Goal: Transaction & Acquisition: Purchase product/service

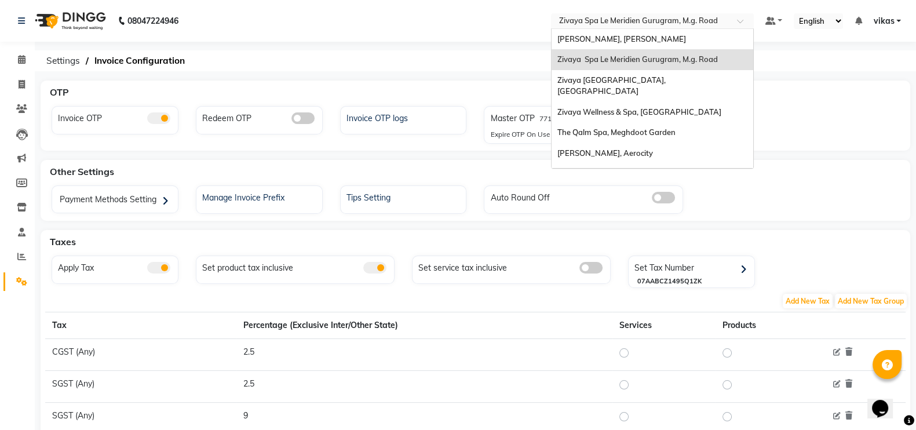
click at [575, 16] on input "text" at bounding box center [641, 22] width 168 height 12
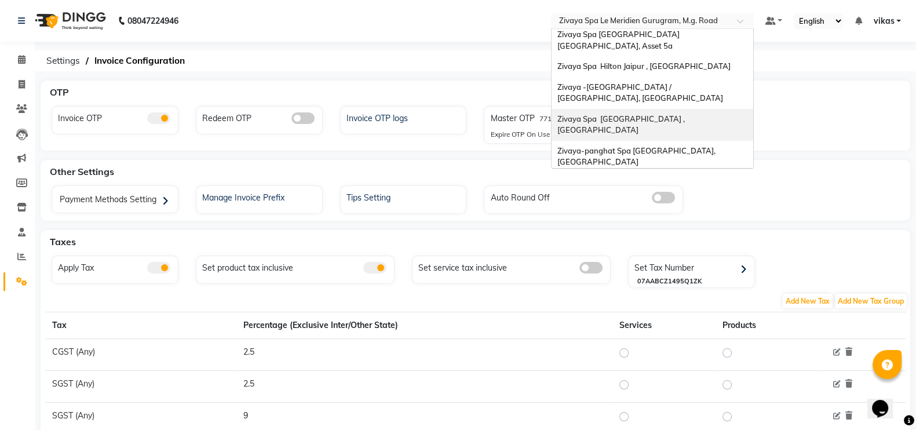
click at [617, 114] on span "Zivaya Spa [GEOGRAPHIC_DATA] , [GEOGRAPHIC_DATA]" at bounding box center [621, 124] width 129 height 21
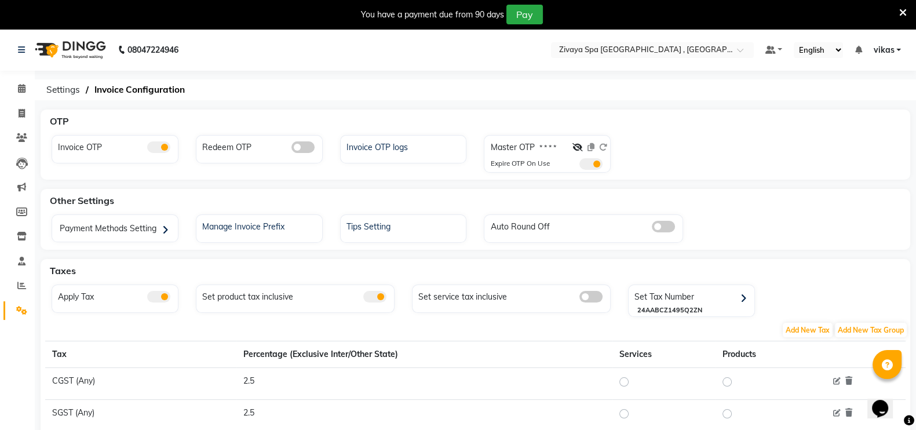
click at [899, 15] on icon at bounding box center [903, 13] width 8 height 10
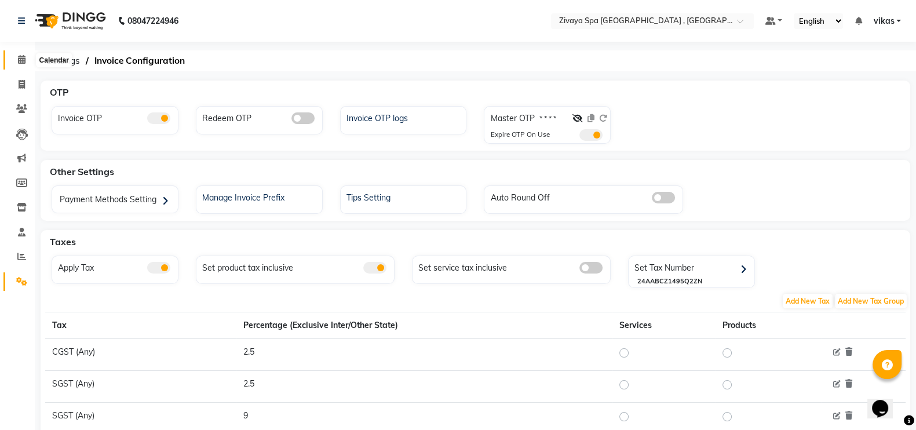
click at [24, 58] on icon at bounding box center [22, 59] width 8 height 9
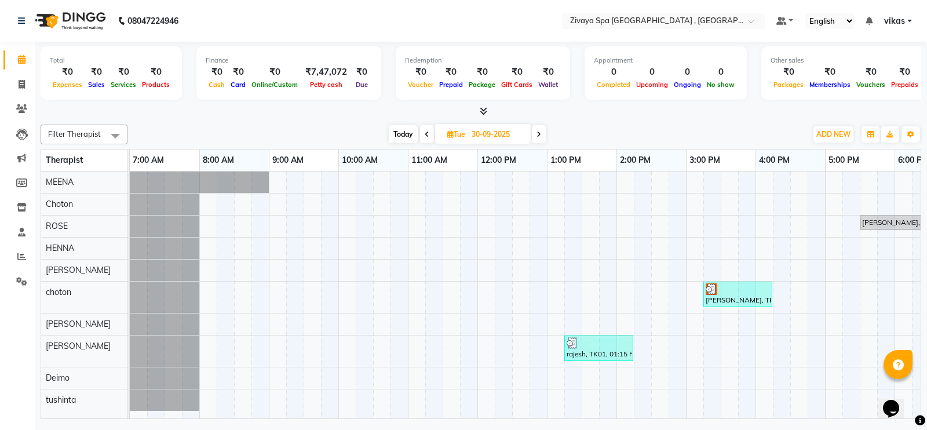
click at [426, 131] on icon at bounding box center [427, 134] width 5 height 7
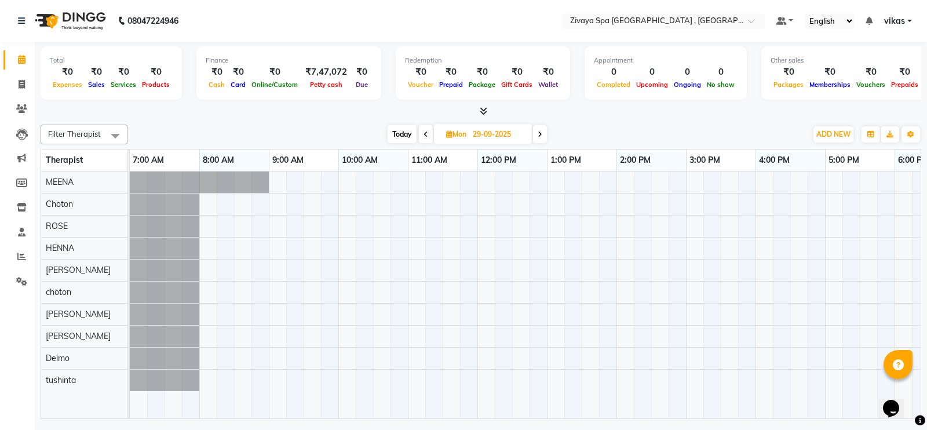
click at [539, 134] on icon at bounding box center [540, 134] width 5 height 7
type input "30-09-2025"
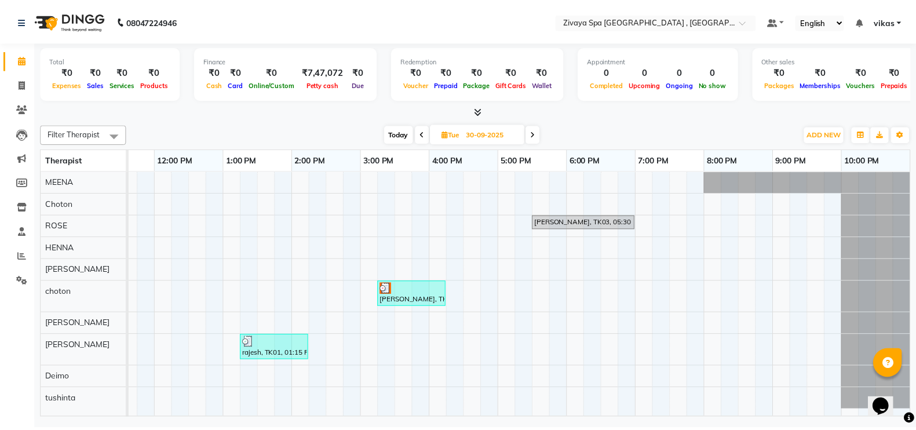
scroll to position [0, 332]
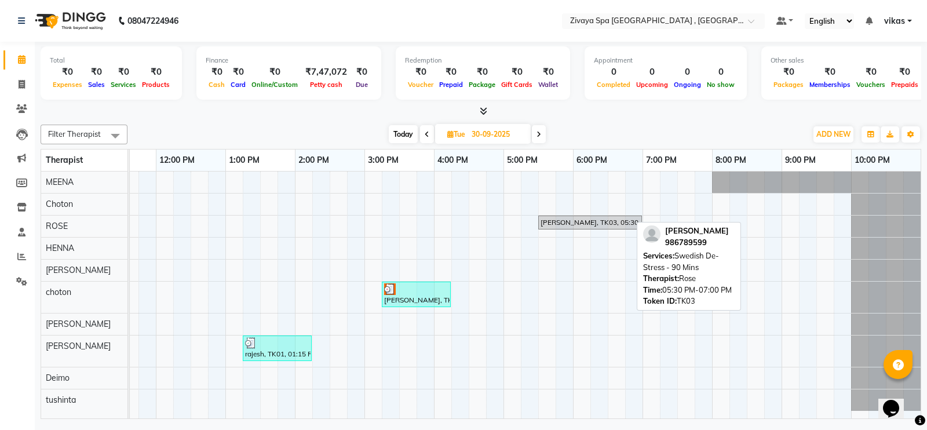
click at [554, 218] on div "[PERSON_NAME], TK03, 05:30 PM-07:00 PM, Swedish De-Stress - 90 Mins" at bounding box center [589, 222] width 101 height 10
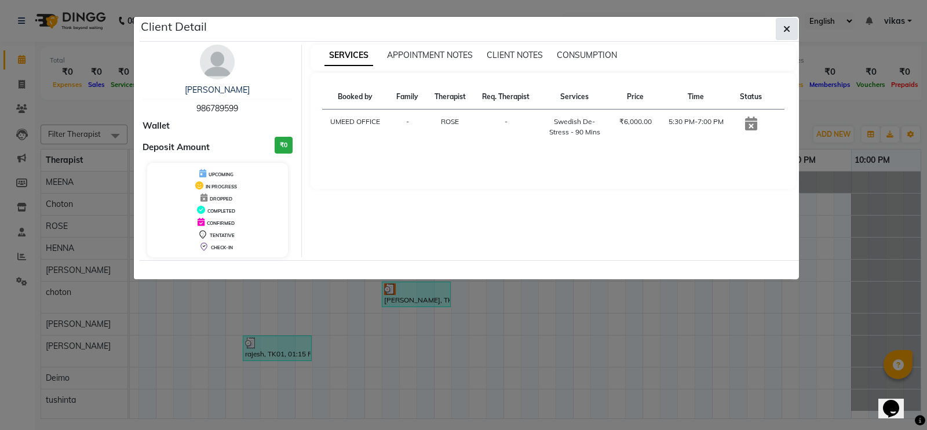
click at [785, 27] on icon "button" at bounding box center [786, 28] width 7 height 9
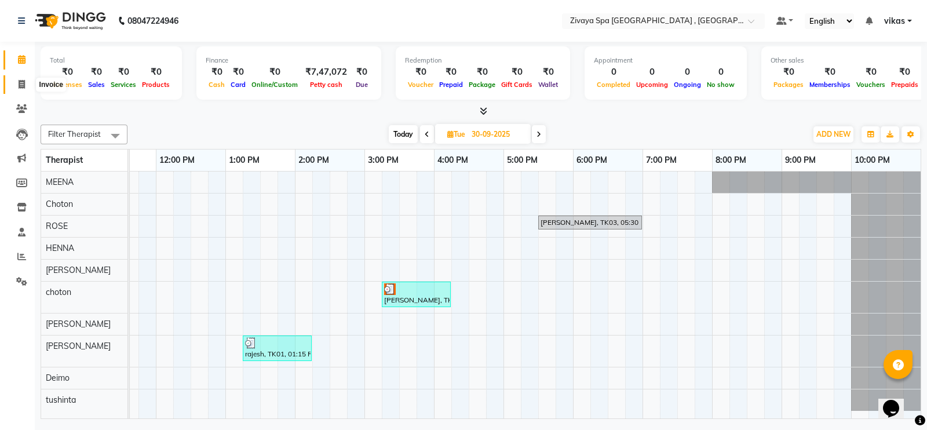
click at [12, 85] on span at bounding box center [22, 84] width 20 height 13
select select "service"
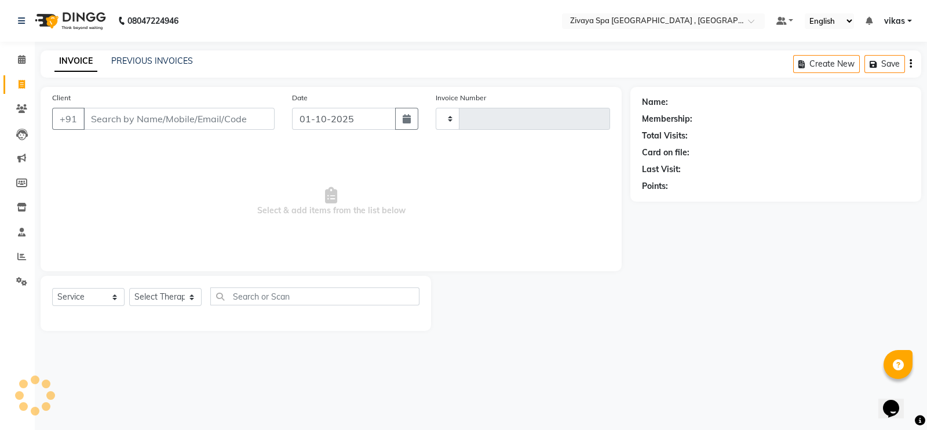
type input "0341"
select select "6505"
click at [220, 124] on input "Client" at bounding box center [178, 119] width 191 height 22
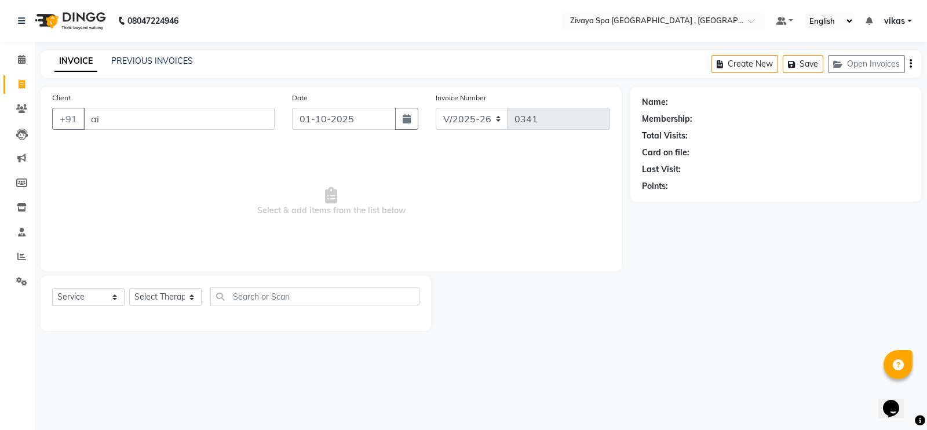
type input "a"
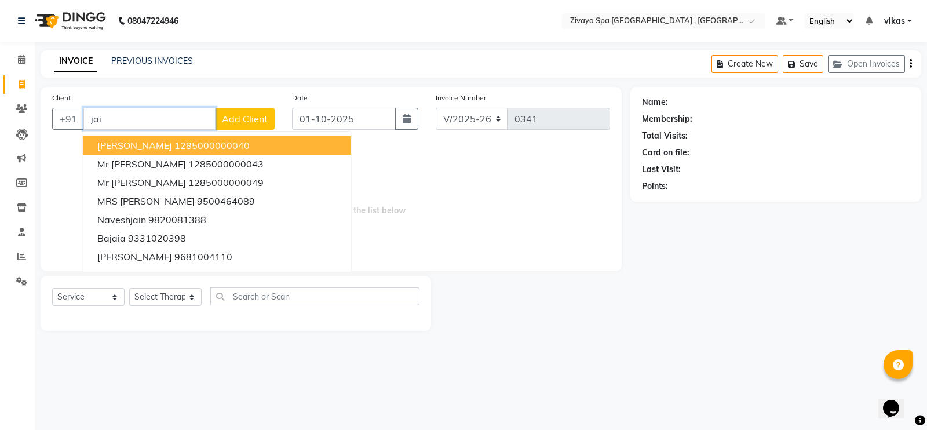
click at [120, 112] on input "jai" at bounding box center [149, 119] width 132 height 22
type input "j"
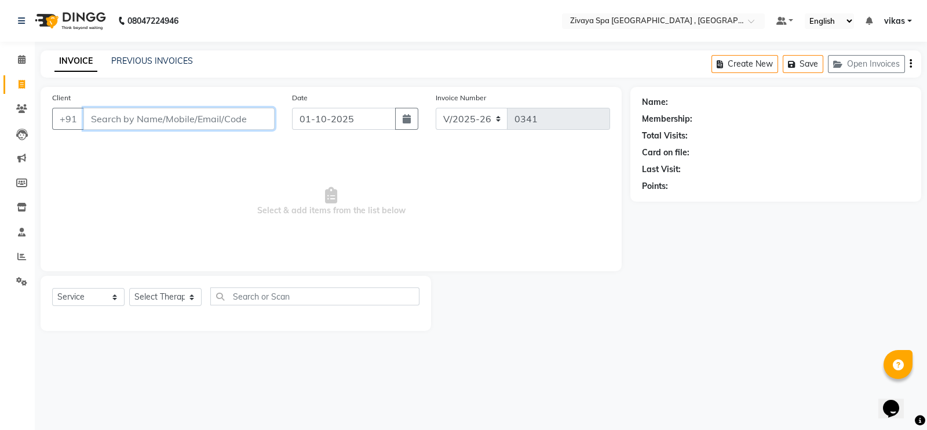
click at [198, 119] on input "Client" at bounding box center [178, 119] width 191 height 22
paste input "986789599"
type input "986789599"
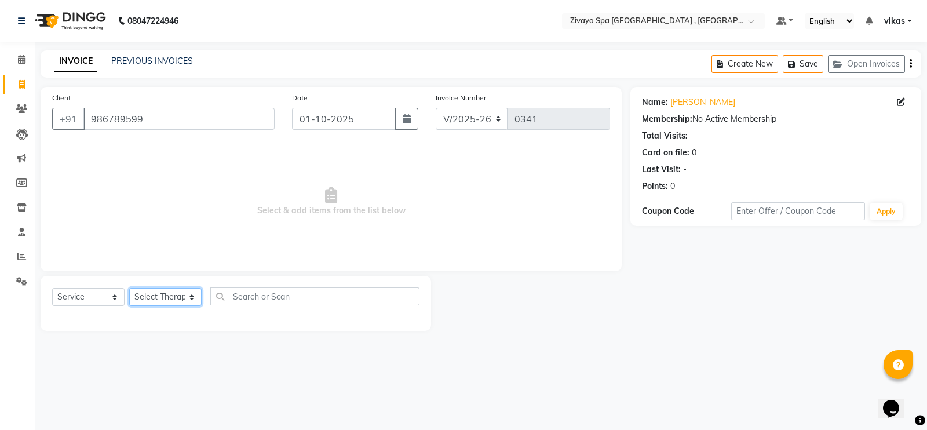
click at [173, 301] on select "Select Therapist A [PERSON_NAME] AVI BAIRA choton Choton Deimo Henna HENNA [PER…" at bounding box center [165, 297] width 72 height 18
click at [99, 301] on select "Select Service Product Membership Package Voucher Prepaid Gift Card" at bounding box center [88, 297] width 72 height 18
click at [52, 288] on select "Select Service Product Membership Package Voucher Prepaid Gift Card" at bounding box center [88, 297] width 72 height 18
click at [165, 297] on select "Select Therapist A [PERSON_NAME] AVI BAIRA choton Choton Deimo Henna HENNA [PER…" at bounding box center [165, 297] width 72 height 18
click at [404, 120] on icon "button" at bounding box center [407, 118] width 8 height 9
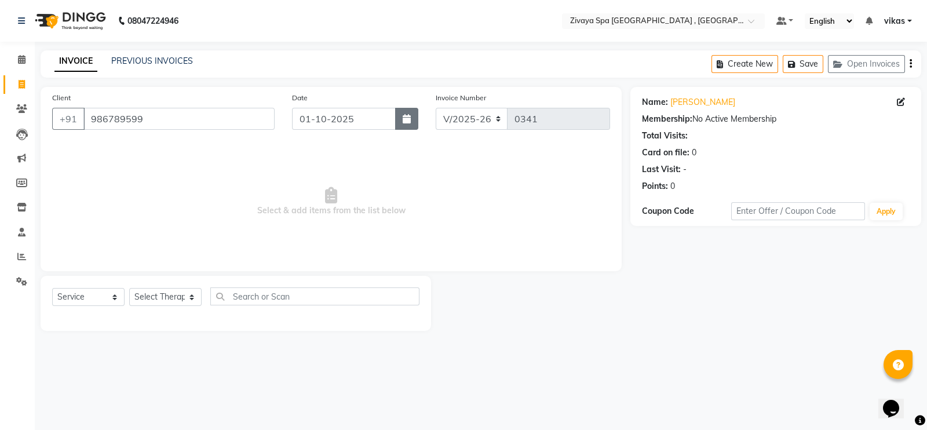
select select "10"
select select "2025"
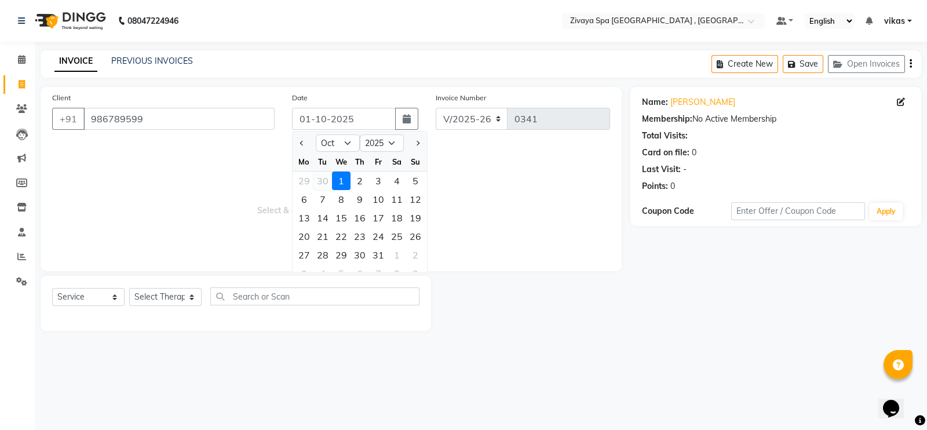
click at [321, 178] on div "30" at bounding box center [322, 180] width 19 height 19
type input "30-09-2025"
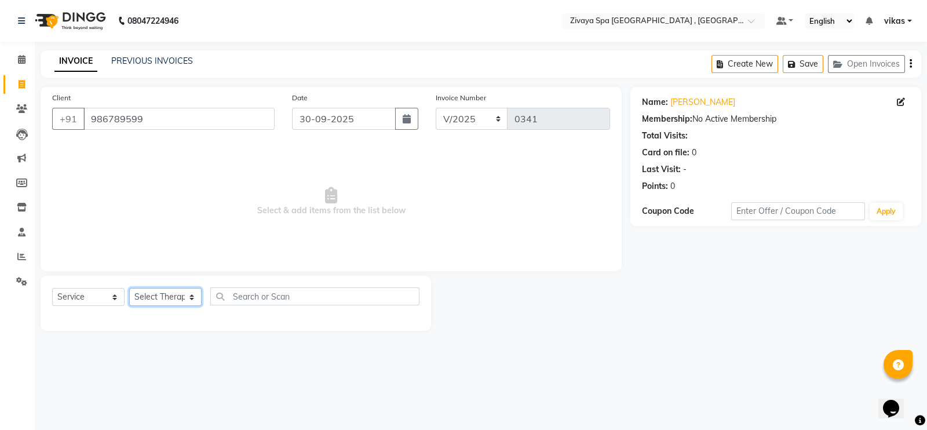
click at [165, 295] on select "Select Therapist A [PERSON_NAME] AVI BAIRA choton Choton Deimo Henna HENNA [PER…" at bounding box center [165, 297] width 72 height 18
select select "66745"
click at [129, 288] on select "Select Therapist A [PERSON_NAME] AVI BAIRA choton Choton Deimo Henna HENNA [PER…" at bounding box center [165, 297] width 72 height 18
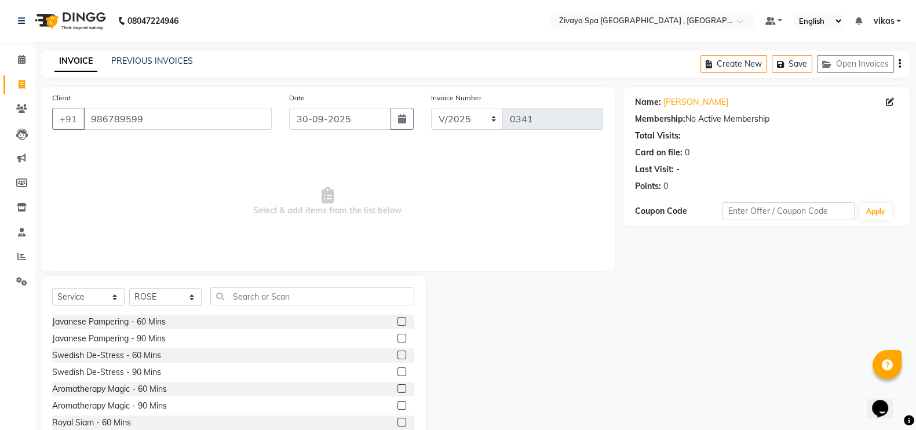
click at [397, 320] on label at bounding box center [401, 321] width 9 height 9
click at [397, 320] on input "checkbox" at bounding box center [401, 322] width 8 height 8
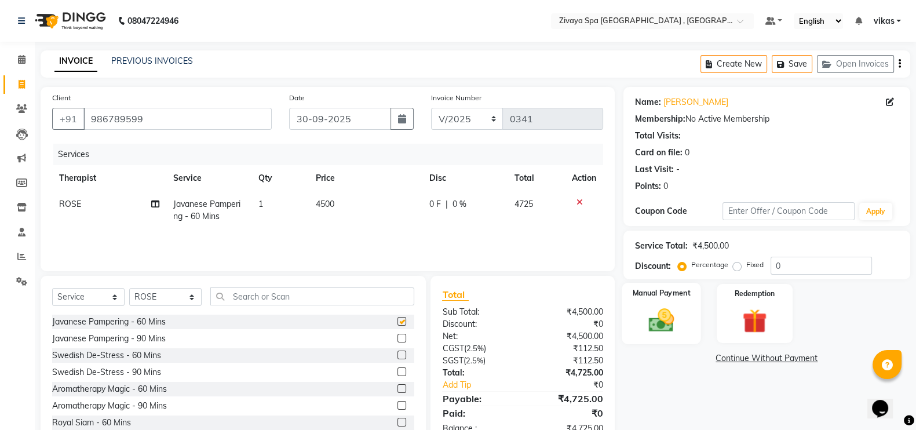
checkbox input "false"
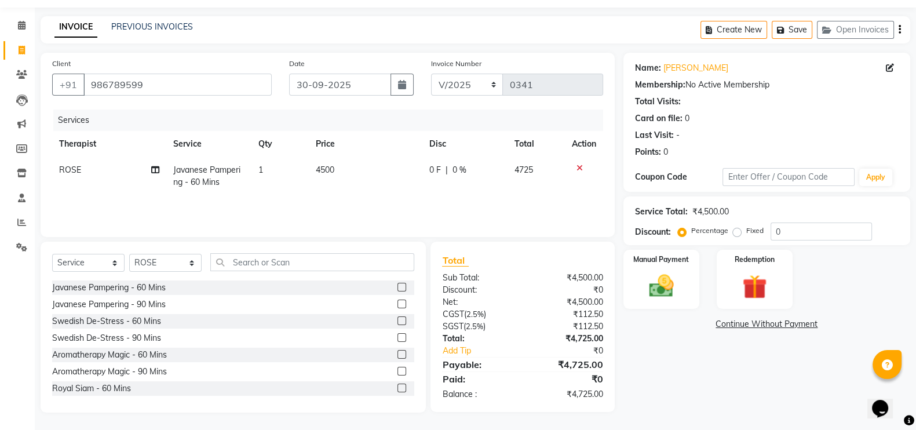
click at [226, 177] on td "Javanese Pampering - 60 Mins" at bounding box center [209, 176] width 86 height 38
select select "66745"
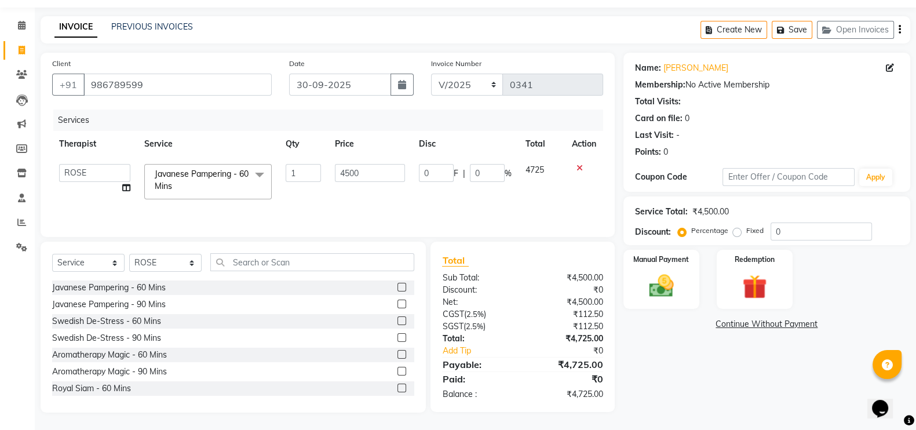
click at [226, 178] on span "Javanese Pampering - 60 Mins" at bounding box center [202, 180] width 94 height 23
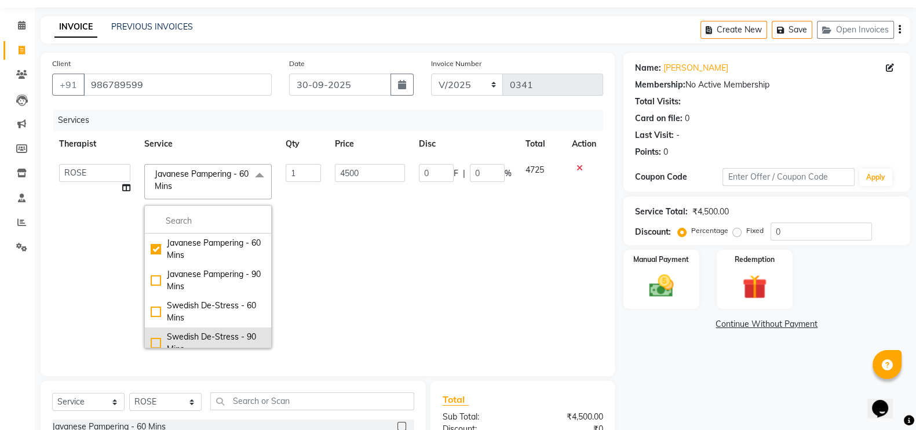
click at [185, 329] on li "Swedish De-Stress - 90 Mins" at bounding box center [208, 342] width 126 height 31
checkbox input "false"
checkbox input "true"
type input "6000"
click at [333, 267] on td "6000" at bounding box center [370, 256] width 84 height 198
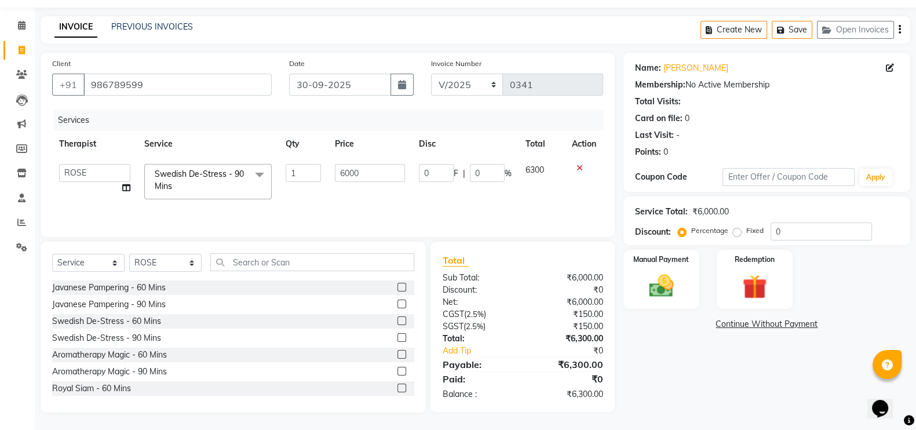
scroll to position [35, 0]
click at [677, 287] on img at bounding box center [661, 285] width 41 height 29
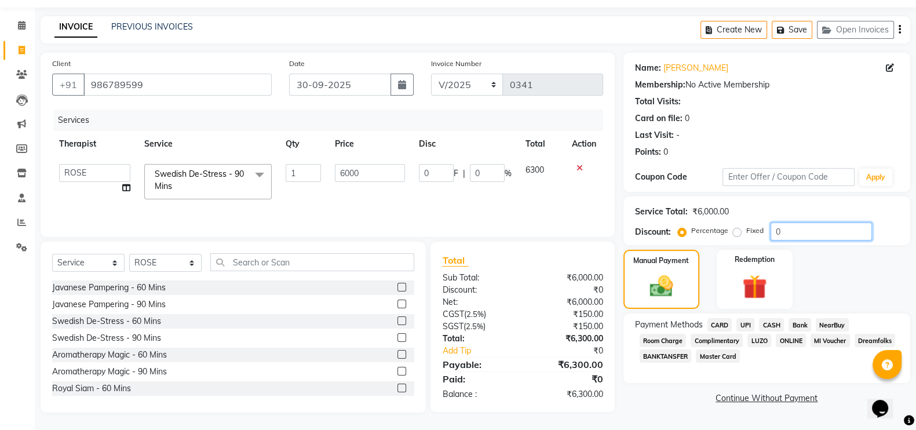
click at [781, 230] on input "0" at bounding box center [820, 231] width 101 height 18
type input "01"
type input "60"
type input "1"
type input "010"
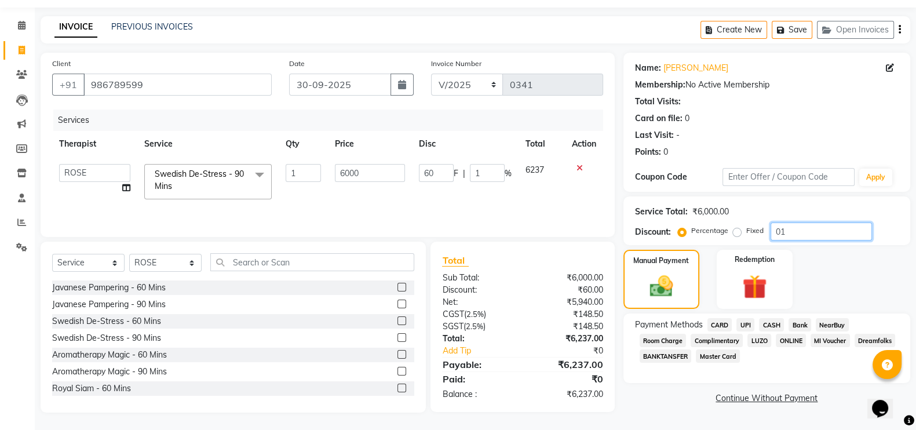
type input "600"
type input "10"
type input "010"
click at [657, 335] on span "Room Charge" at bounding box center [662, 340] width 47 height 13
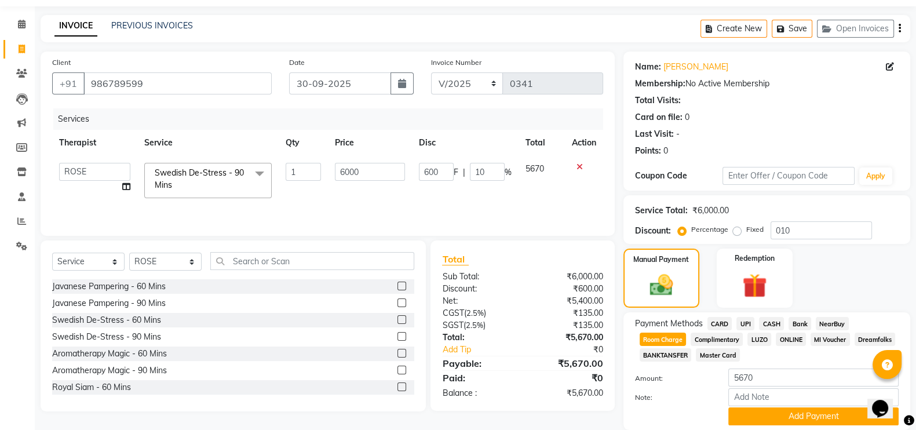
scroll to position [78, 0]
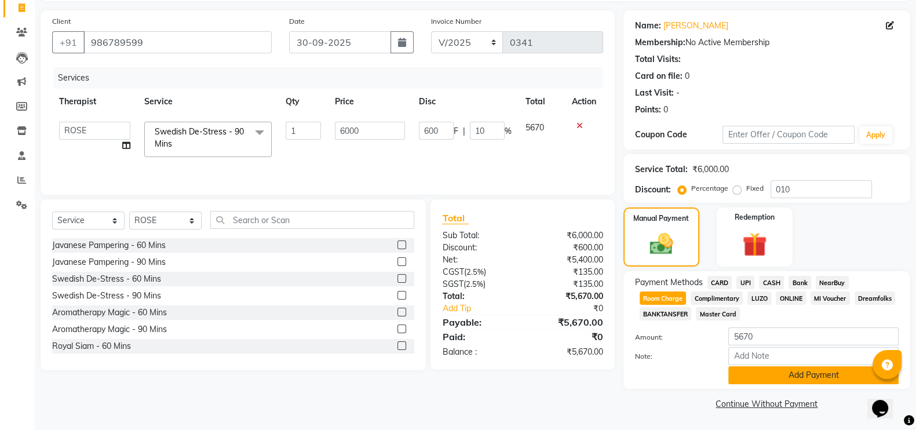
click at [757, 371] on button "Add Payment" at bounding box center [813, 375] width 170 height 18
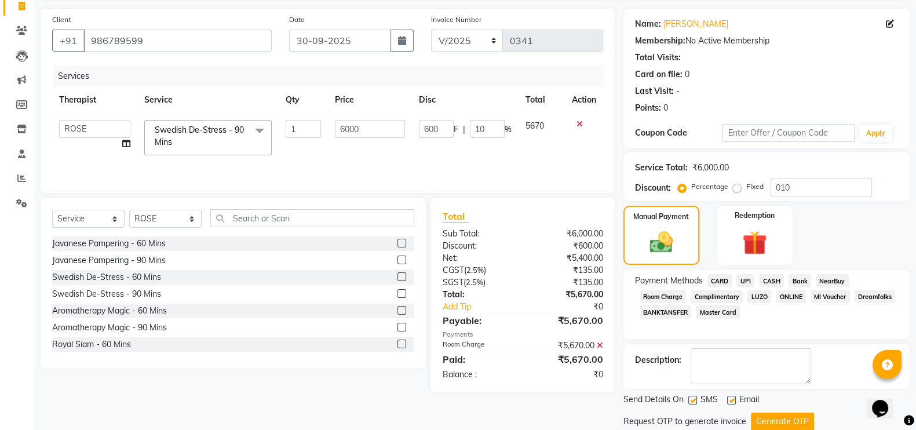
scroll to position [115, 0]
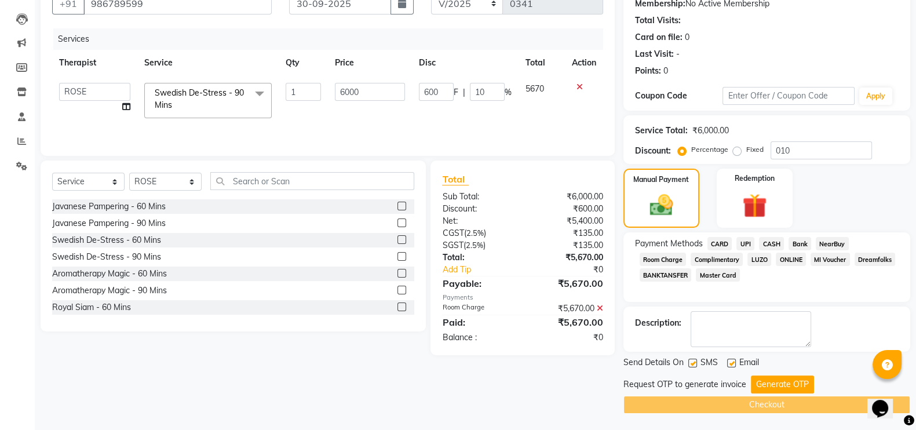
click at [690, 363] on label at bounding box center [692, 363] width 9 height 9
click at [690, 363] on input "checkbox" at bounding box center [692, 364] width 8 height 8
checkbox input "false"
click at [730, 363] on label at bounding box center [731, 363] width 9 height 9
click at [730, 363] on input "checkbox" at bounding box center [731, 364] width 8 height 8
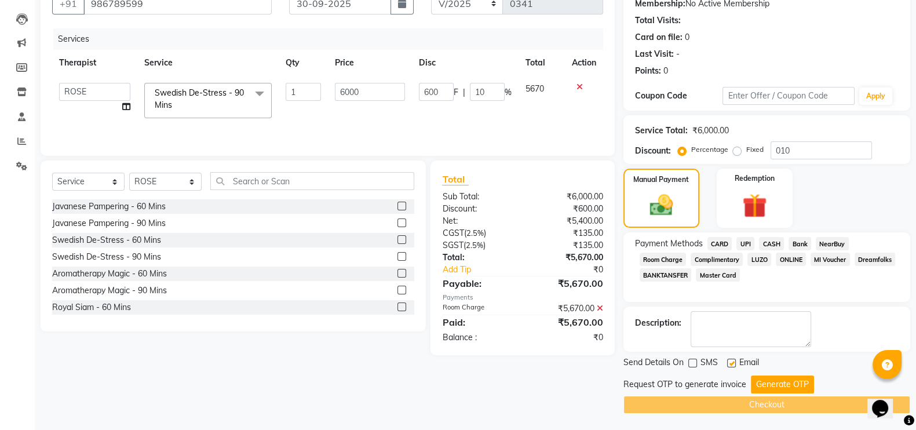
checkbox input "false"
click at [769, 389] on button "Generate OTP" at bounding box center [782, 384] width 63 height 18
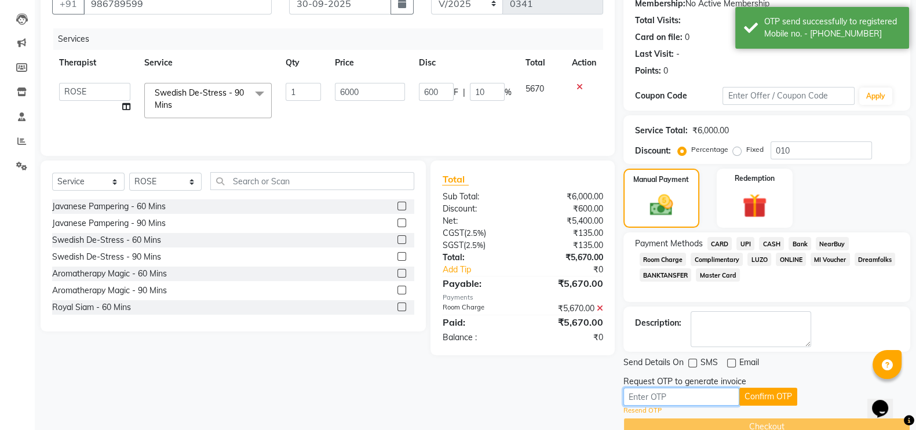
click at [686, 392] on input "text" at bounding box center [681, 397] width 116 height 18
paste input "3836"
type input "3836"
click at [760, 392] on button "Confirm OTP" at bounding box center [768, 397] width 58 height 18
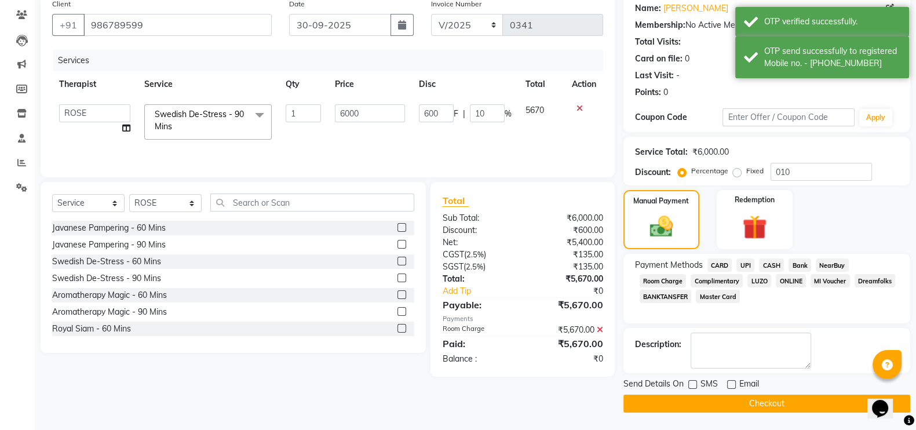
scroll to position [93, 0]
click at [756, 404] on button "Checkout" at bounding box center [766, 404] width 287 height 18
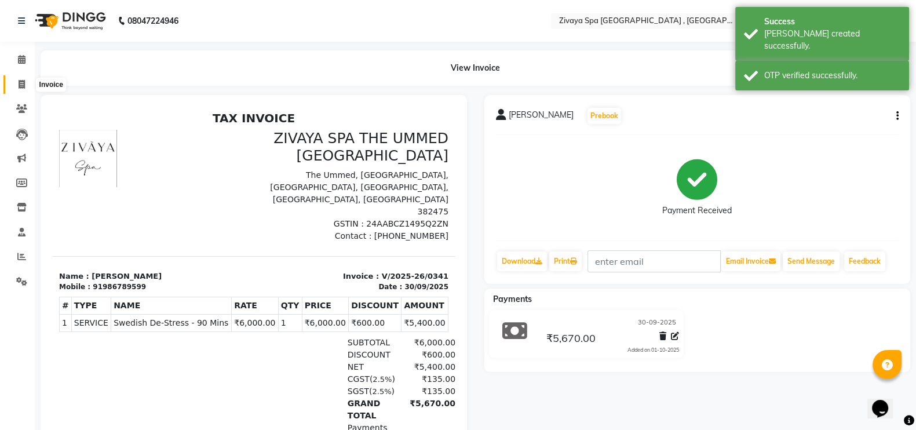
click at [14, 82] on span at bounding box center [22, 84] width 20 height 13
select select "6505"
select select "service"
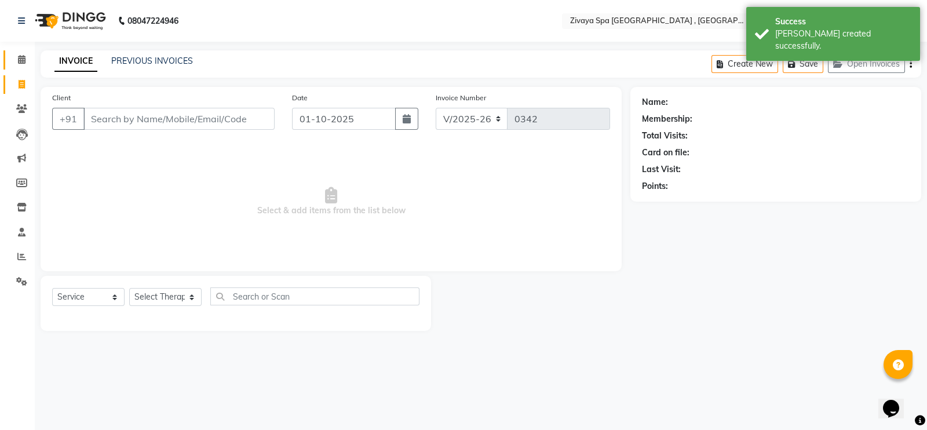
click at [10, 67] on link "Calendar" at bounding box center [17, 59] width 28 height 19
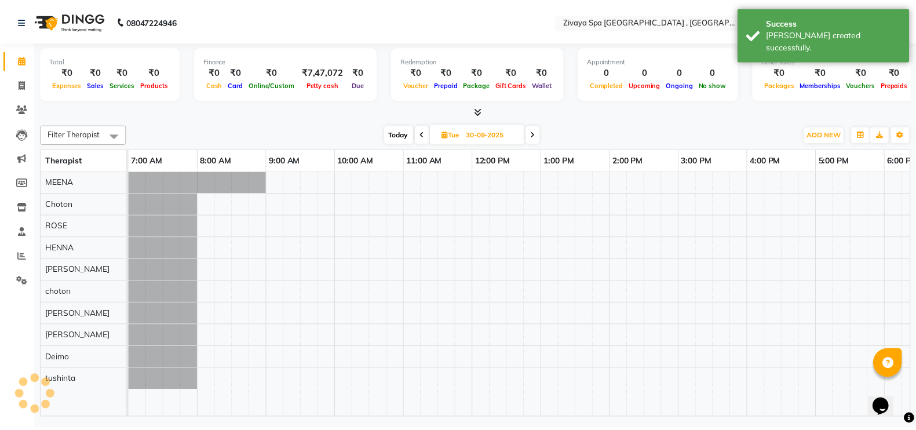
scroll to position [0, 321]
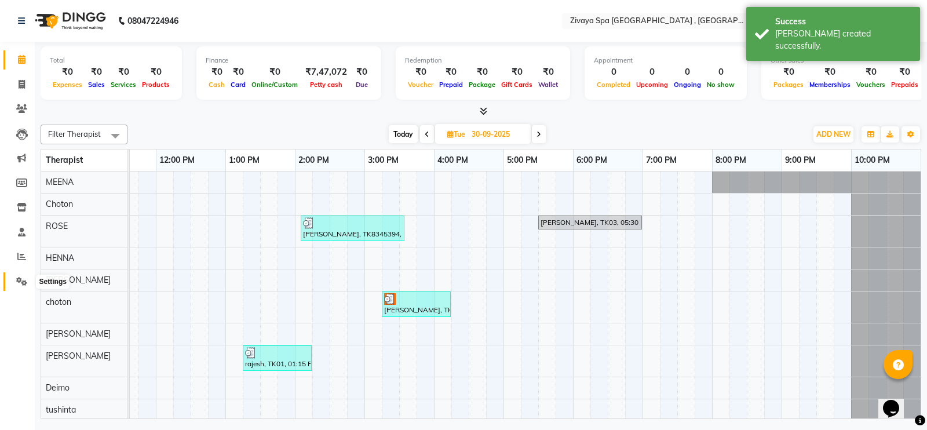
click at [20, 280] on icon at bounding box center [21, 281] width 11 height 9
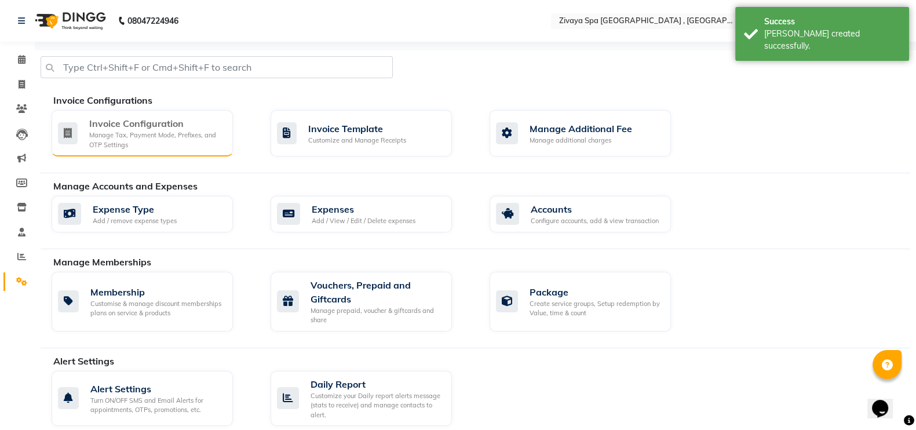
click at [168, 124] on div "Invoice Configuration" at bounding box center [156, 123] width 134 height 14
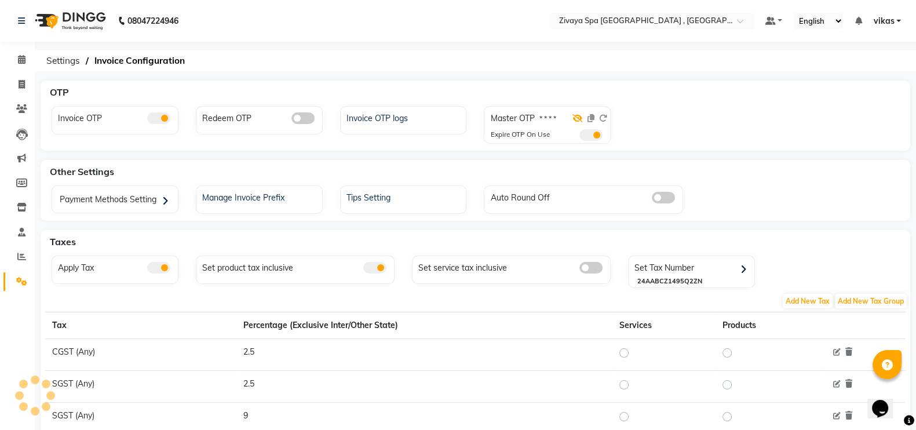
click at [579, 115] on icon at bounding box center [577, 118] width 10 height 8
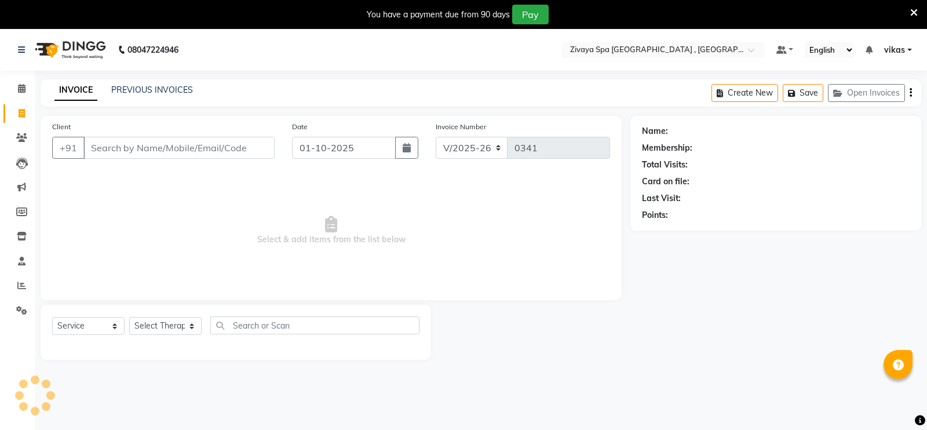
select select "6505"
select select "service"
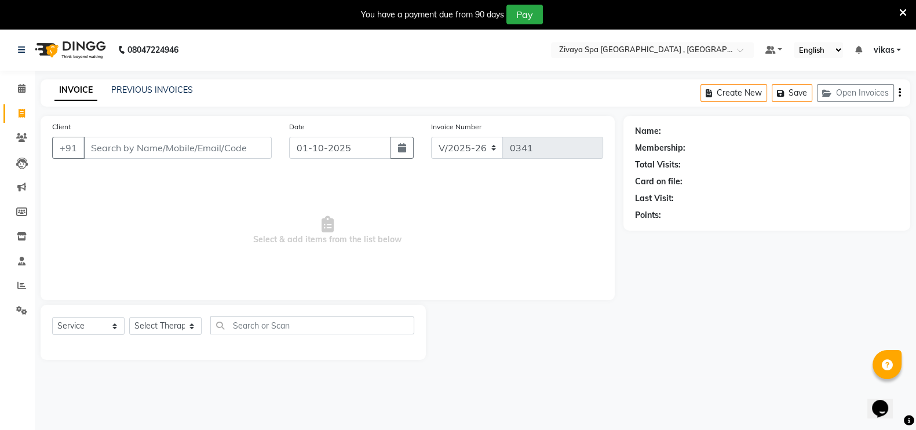
click at [906, 9] on div "You have a payment due from 90 days Pay" at bounding box center [458, 14] width 916 height 29
click at [905, 9] on icon at bounding box center [903, 13] width 8 height 10
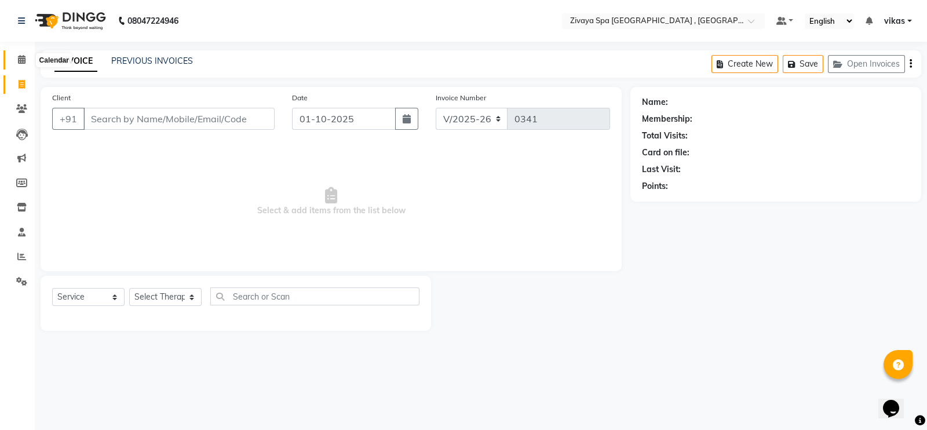
click at [15, 60] on span at bounding box center [22, 59] width 20 height 13
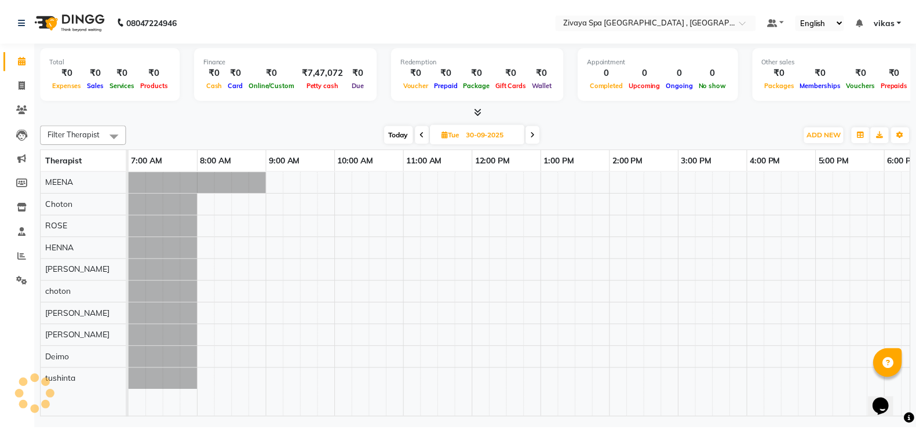
scroll to position [0, 321]
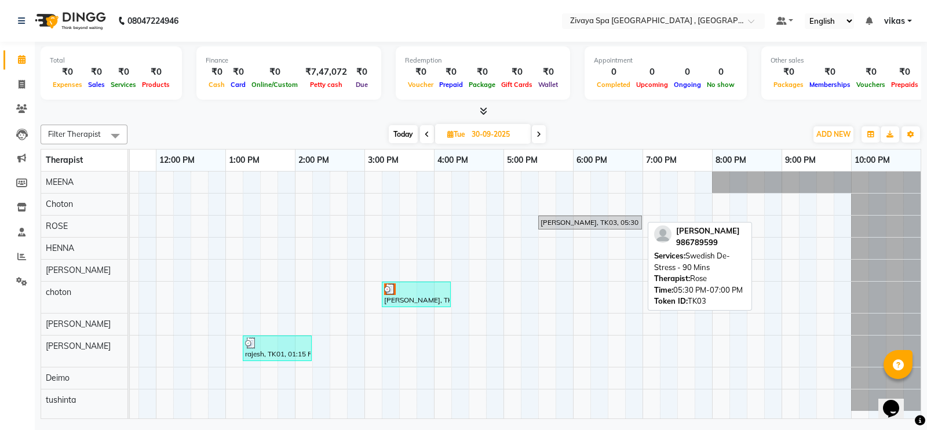
click at [558, 220] on div "[PERSON_NAME], TK03, 05:30 PM-07:00 PM, Swedish De-Stress - 90 Mins" at bounding box center [589, 222] width 101 height 10
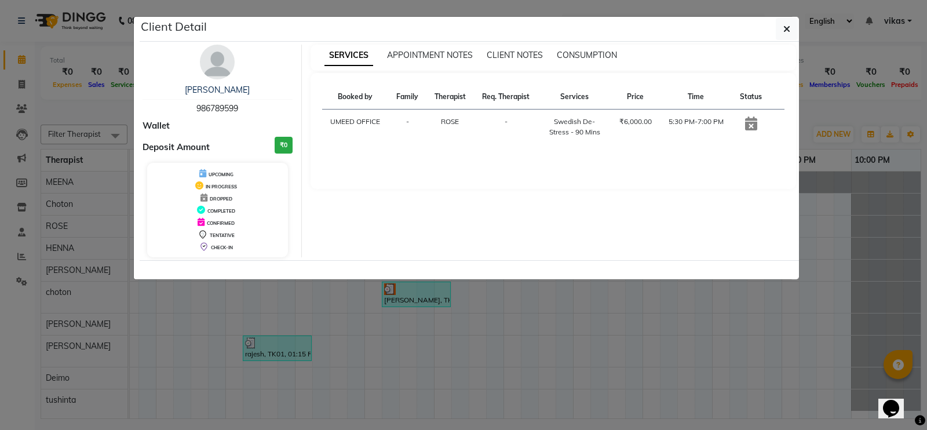
drag, startPoint x: 188, startPoint y: 107, endPoint x: 270, endPoint y: 111, distance: 81.8
click at [270, 111] on div "JAI BHAUDT 986789599" at bounding box center [217, 99] width 150 height 31
copy span "986789599"
click at [26, 285] on ngb-modal-window "Client Detail JAI BHAUDT 986789599 Wallet Deposit Amount ₹0 UPCOMING IN PROGRES…" at bounding box center [463, 215] width 927 height 430
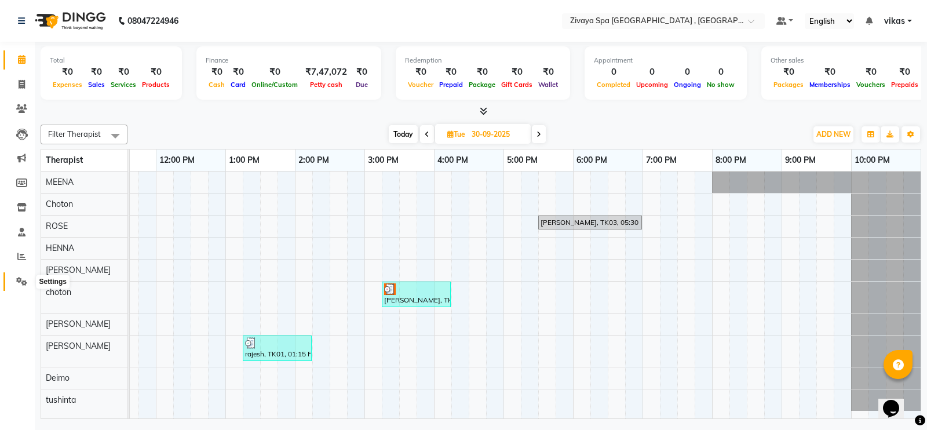
click at [26, 285] on icon at bounding box center [21, 281] width 11 height 9
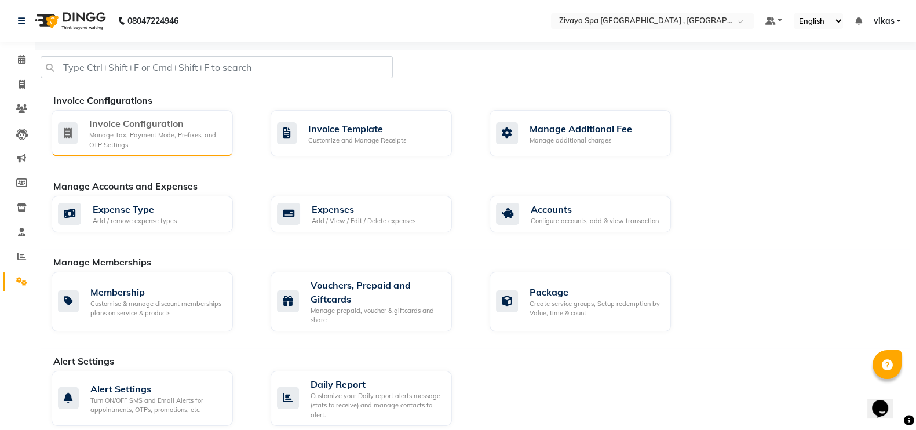
click at [103, 137] on div "Manage Tax, Payment Mode, Prefixes, and OTP Settings" at bounding box center [156, 139] width 134 height 19
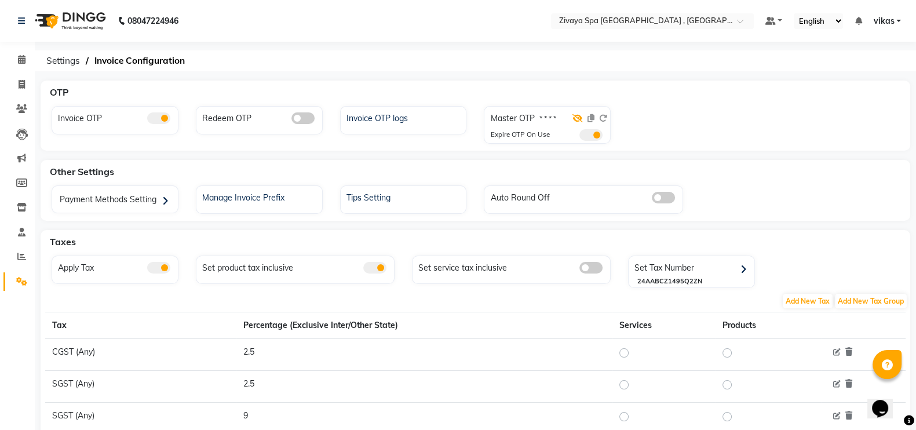
click at [576, 117] on icon at bounding box center [577, 118] width 10 height 8
click at [591, 117] on icon at bounding box center [590, 118] width 7 height 8
